Goal: Find specific page/section: Find specific page/section

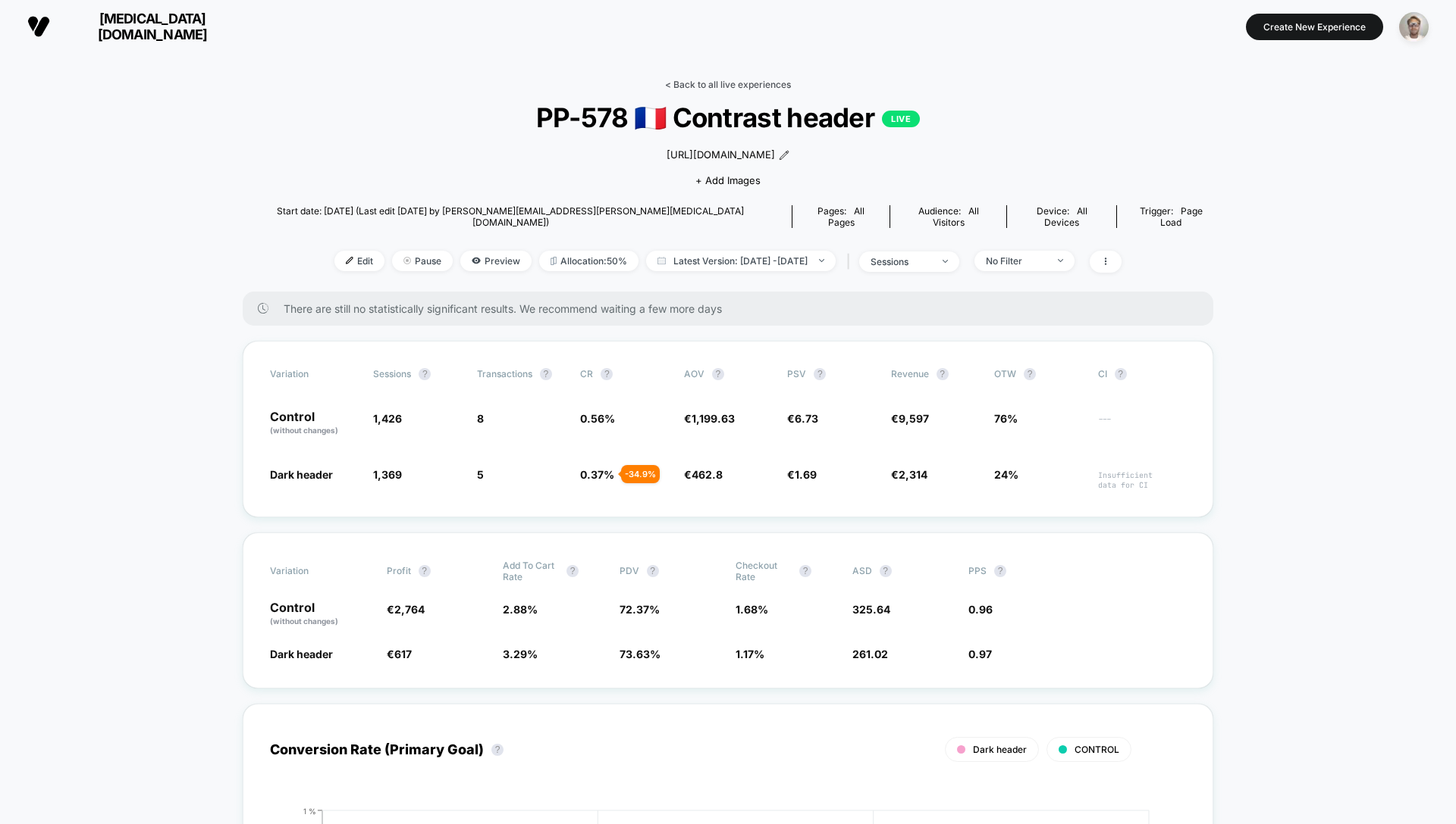
click at [698, 84] on link "< Back to all live experiences" at bounding box center [728, 85] width 126 height 11
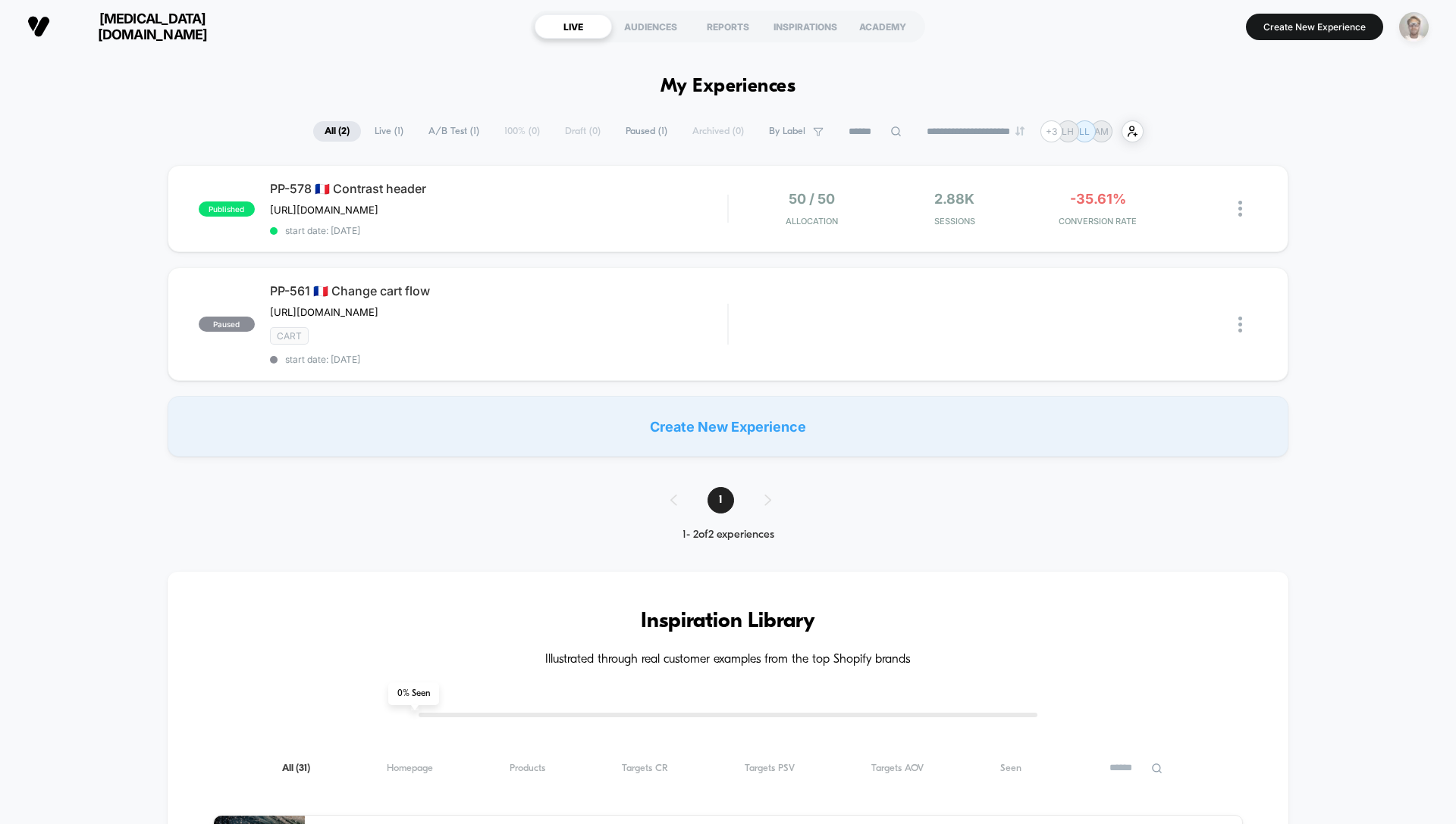
click at [1417, 24] on img "button" at bounding box center [1413, 26] width 29 height 29
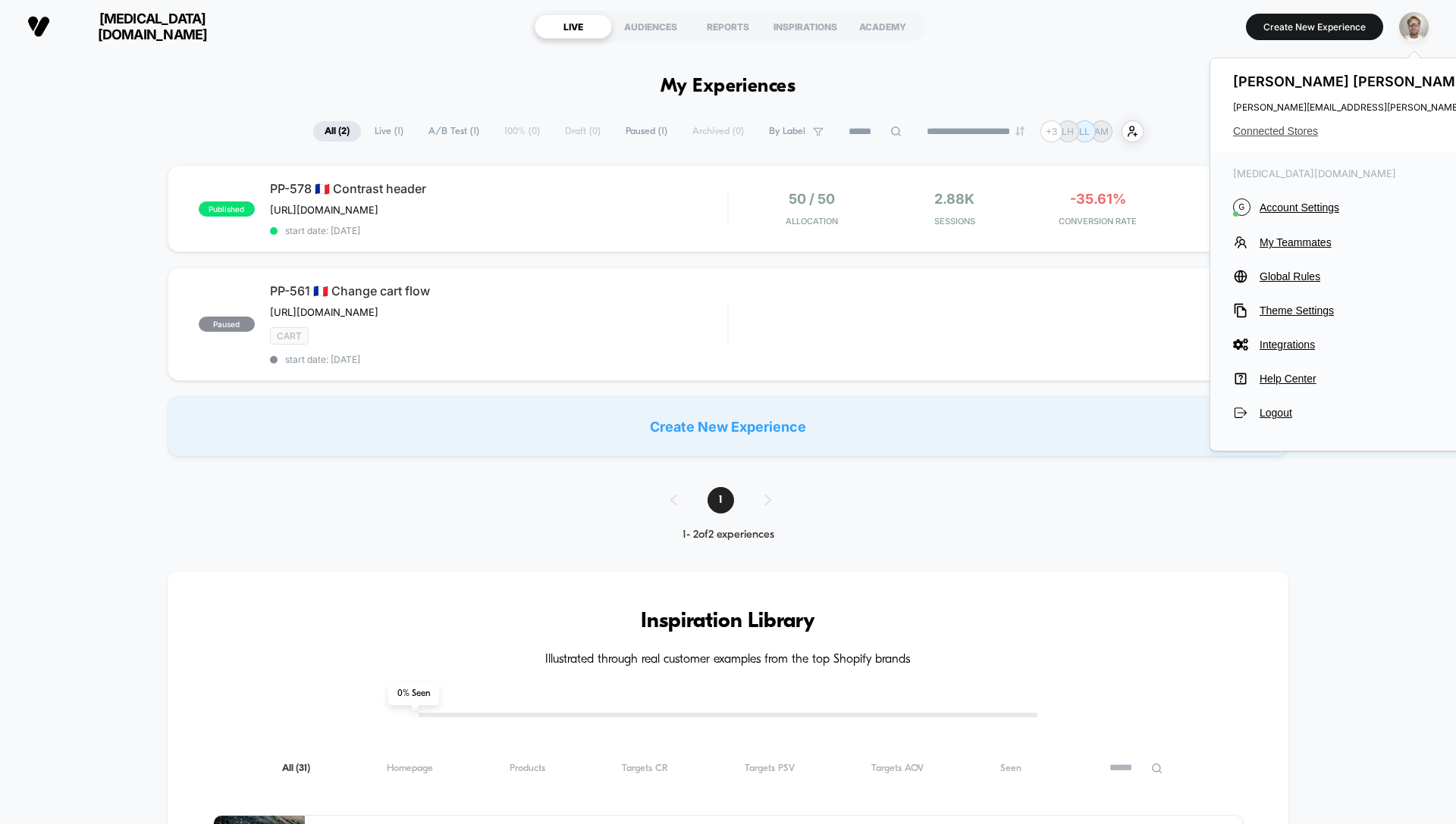
click at [1291, 129] on span "Connected Stores" at bounding box center [1420, 131] width 376 height 12
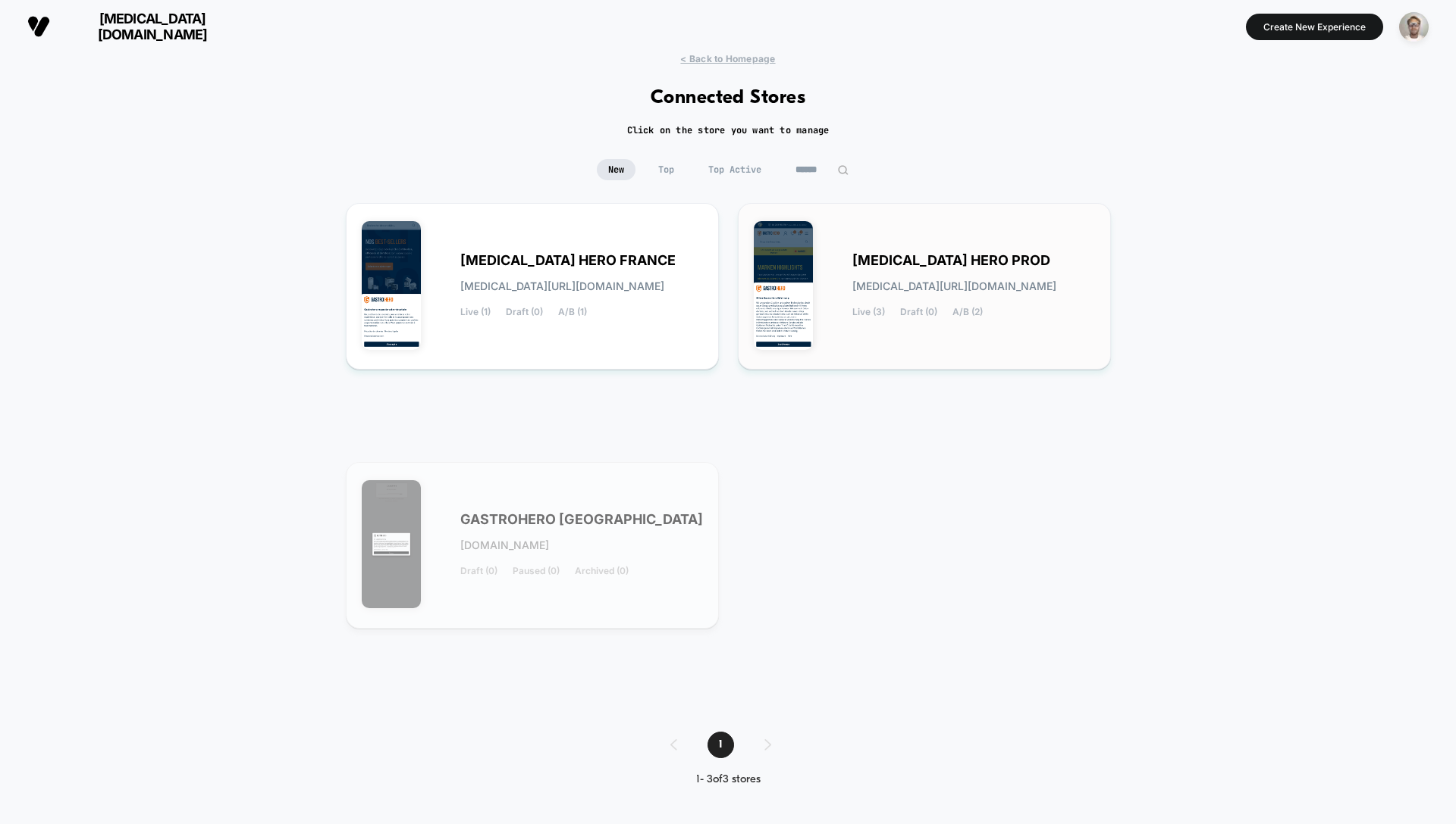
click at [895, 255] on span "[MEDICAL_DATA] HERO PROD" at bounding box center [951, 260] width 198 height 10
